Goal: Information Seeking & Learning: Understand process/instructions

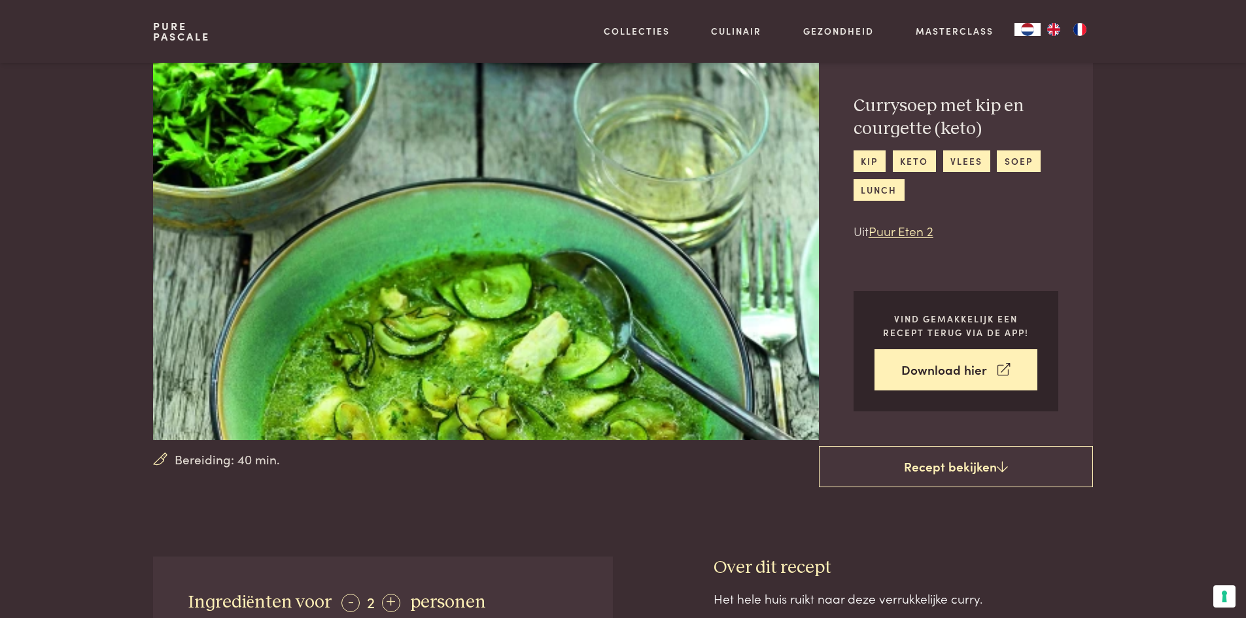
scroll to position [65, 0]
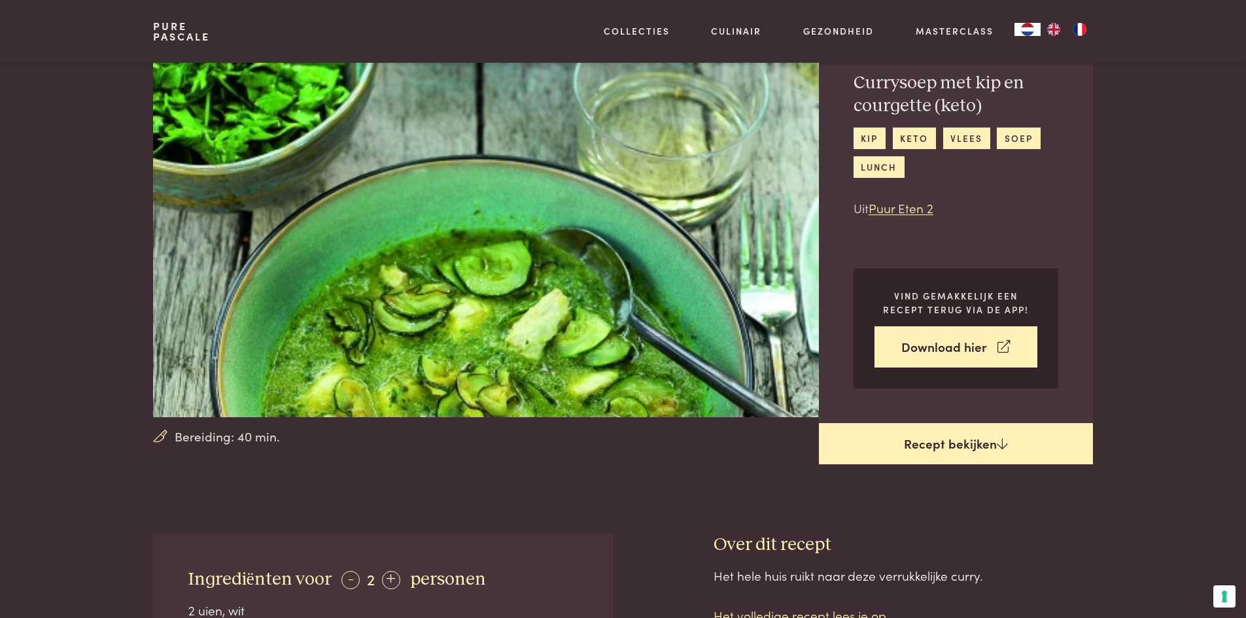
click at [956, 447] on link "Recept bekijken" at bounding box center [956, 444] width 274 height 42
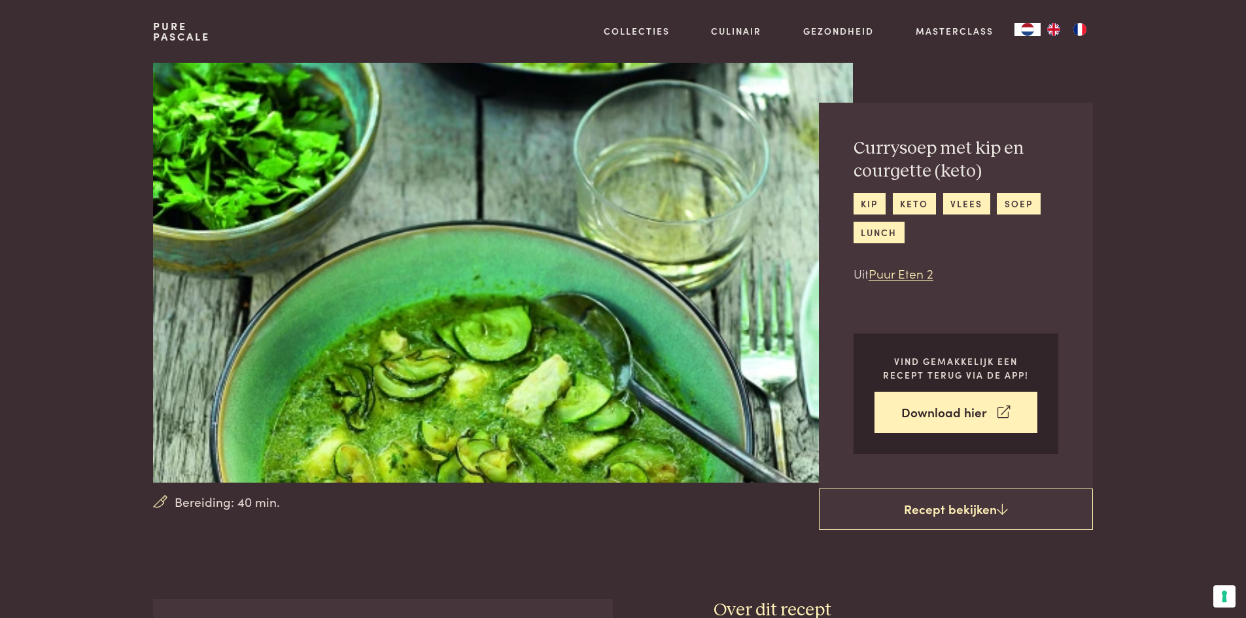
scroll to position [599, 0]
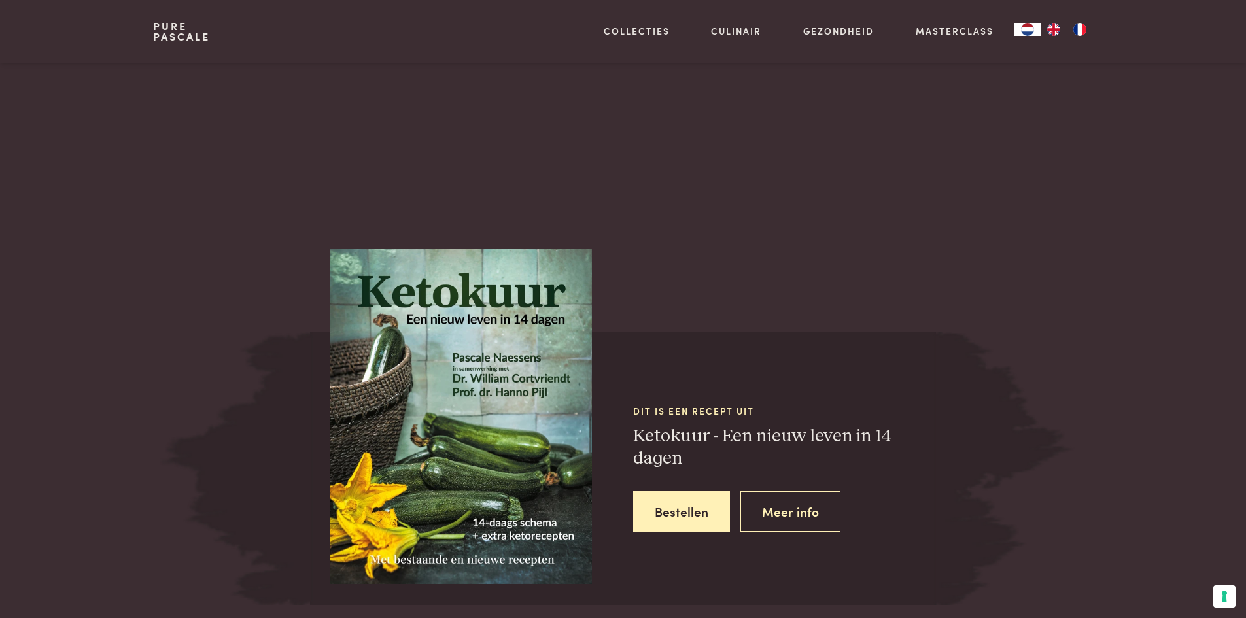
scroll to position [850, 0]
